Goal: Information Seeking & Learning: Learn about a topic

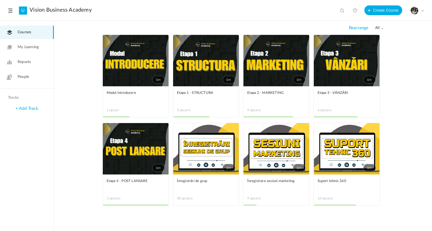
click at [209, 67] on link "0m" at bounding box center [206, 60] width 66 height 51
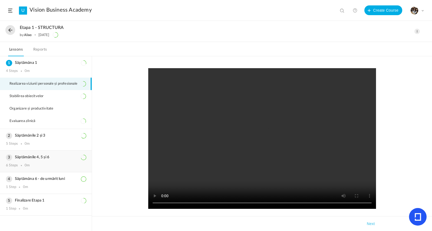
click at [47, 172] on div "Săptămânile 4, 5 și 6 6 Steps 0m" at bounding box center [46, 161] width 92 height 21
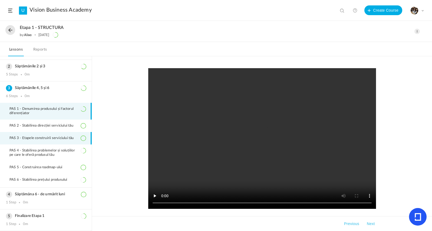
scroll to position [21, 0]
click at [55, 138] on span "PAS 3 - Etapele construirii serviciului tău" at bounding box center [44, 138] width 71 height 4
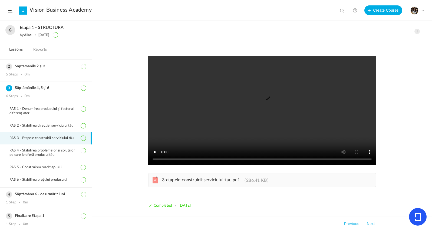
scroll to position [44, 0]
click at [169, 179] on span "3-etapele-construirii-serviciului-tau.pdf" at bounding box center [200, 180] width 77 height 4
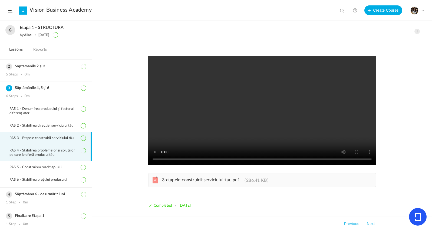
click at [63, 150] on span "PAS 4 - Stabilirea problemelor și soluțiilor pe care le oferă produsul tău" at bounding box center [47, 153] width 76 height 9
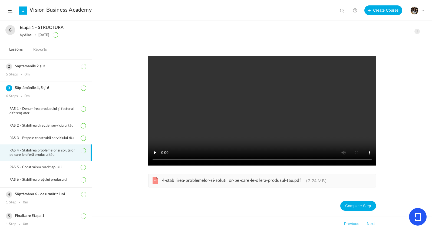
scroll to position [44, 0]
click at [210, 182] on span "4-stabilirea-problemelor-si-solutiilor-pe-care-le-ofera-produsul-tau.pdf" at bounding box center [231, 180] width 139 height 4
click at [58, 171] on li "PAS 5 - Construirea roadmap-ului" at bounding box center [46, 167] width 92 height 12
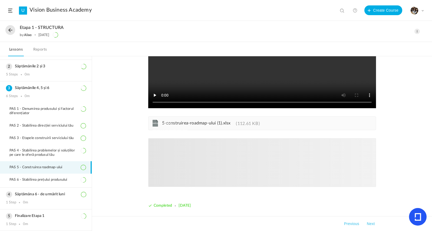
scroll to position [101, 0]
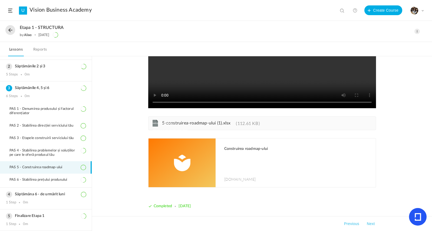
click at [198, 125] on span "5-construirea-roadmap-ului (1).xlsx" at bounding box center [196, 123] width 69 height 4
drag, startPoint x: 356, startPoint y: 221, endPoint x: 242, endPoint y: 87, distance: 175.3
click at [242, 87] on video at bounding box center [262, 38] width 228 height 141
